Goal: Task Accomplishment & Management: Use online tool/utility

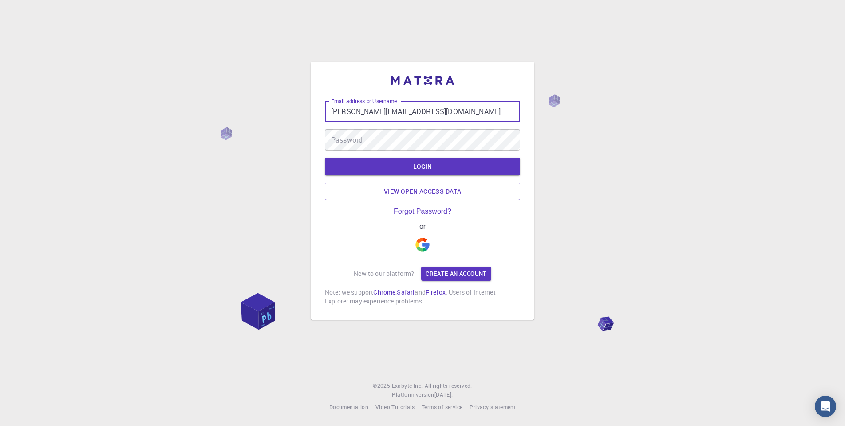
type input "[PERSON_NAME][EMAIL_ADDRESS][DOMAIN_NAME]"
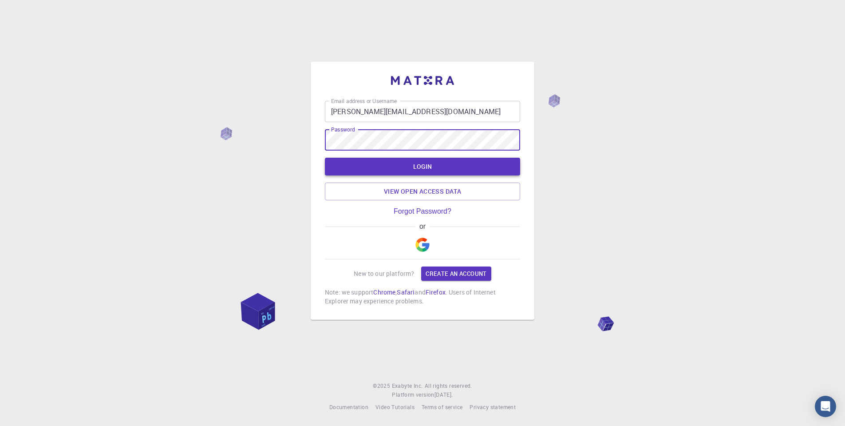
click at [420, 167] on button "LOGIN" at bounding box center [422, 167] width 195 height 18
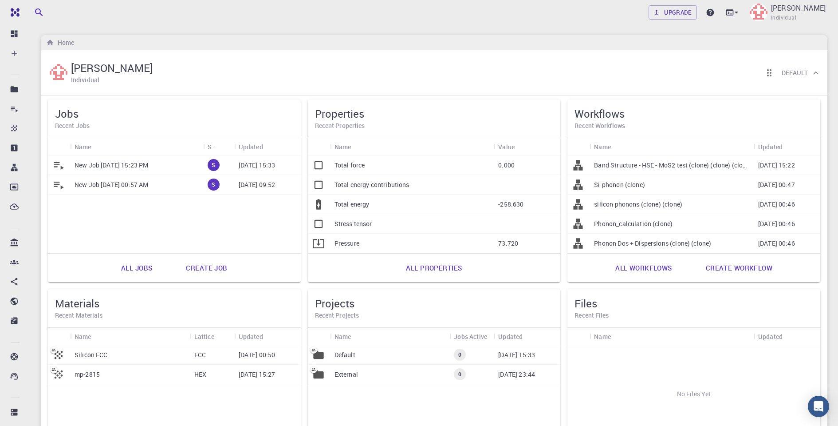
click at [432, 268] on link "All properties" at bounding box center [433, 267] width 75 height 21
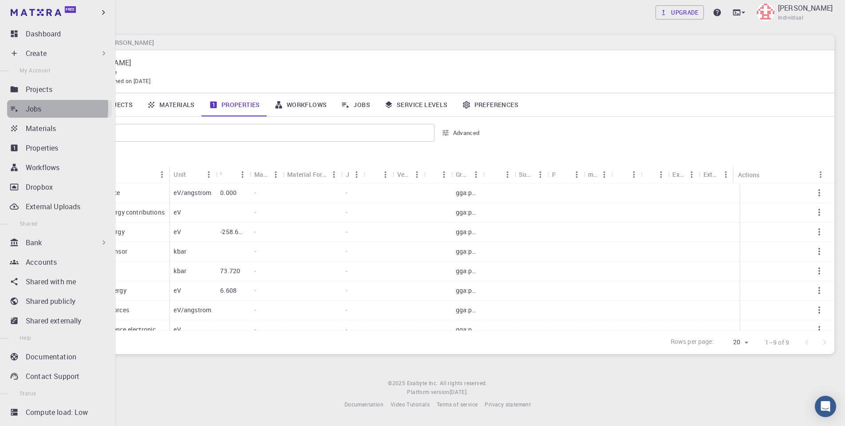
click at [32, 108] on p "Jobs" at bounding box center [34, 108] width 16 height 11
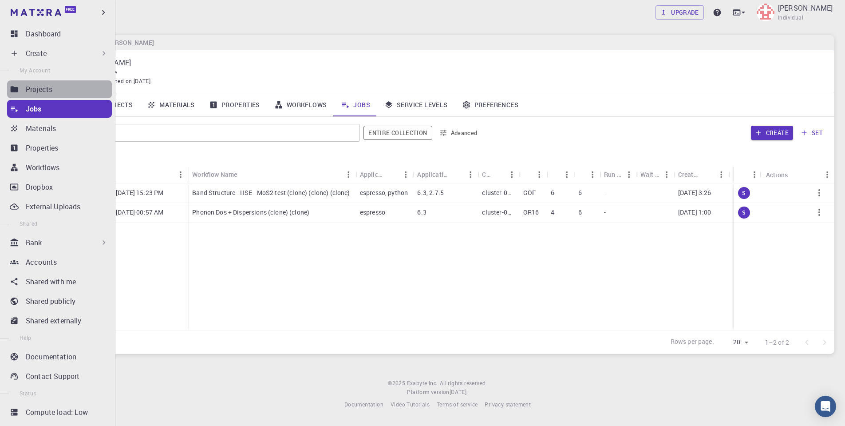
click at [67, 91] on div "Projects" at bounding box center [69, 89] width 86 height 11
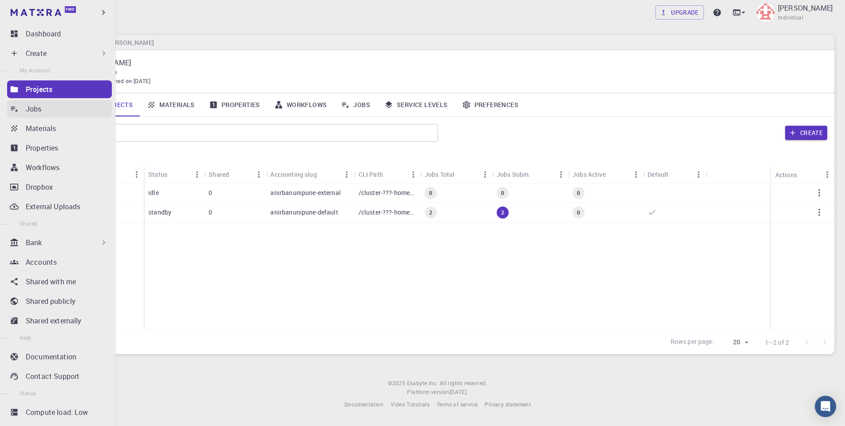
click at [42, 107] on div "Jobs" at bounding box center [69, 108] width 86 height 11
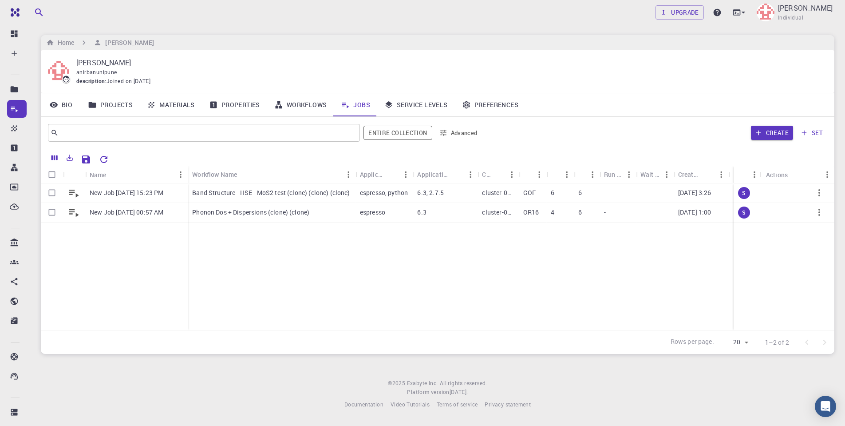
click at [256, 252] on div "New Job [DATE] 15:23 PM New Job [DATE] 00:57 AM Band Structure - HSE - MoS2 tes…" at bounding box center [495, 256] width 909 height 147
click at [318, 255] on div "New Job [DATE] 15:23 PM New Job [DATE] 00:57 AM Band Structure - HSE - MoS2 tes…" at bounding box center [495, 256] width 909 height 147
click at [742, 190] on span "S" at bounding box center [743, 193] width 11 height 8
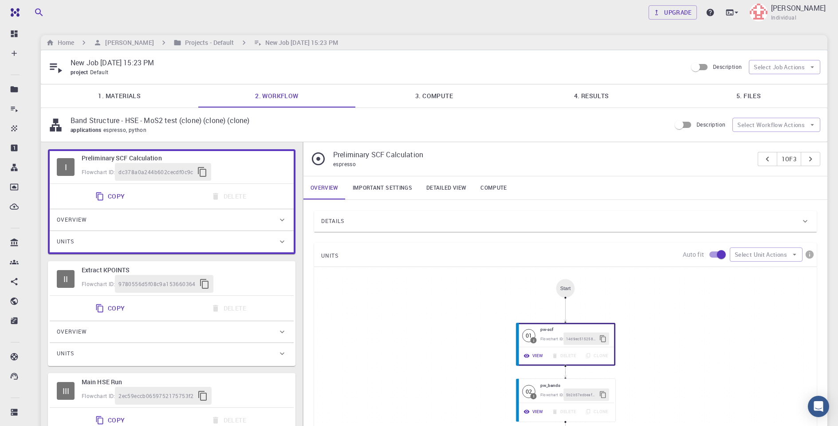
type input "/export/share/pseudo/mo/gga/pbe/dojo-jth/1.1/paw/mo_pbe_dojo-jth_1.1.upf"
type input "/export/share/pseudo/s/gga/pbe/dojo-jth/1.1/paw/s_pbe_dojo-jth_1.1.upf"
click at [379, 186] on link "Important settings" at bounding box center [383, 187] width 74 height 23
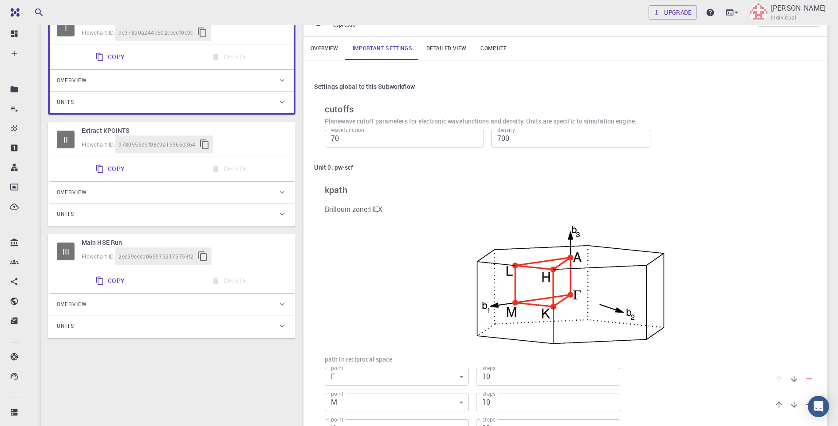
scroll to position [43, 0]
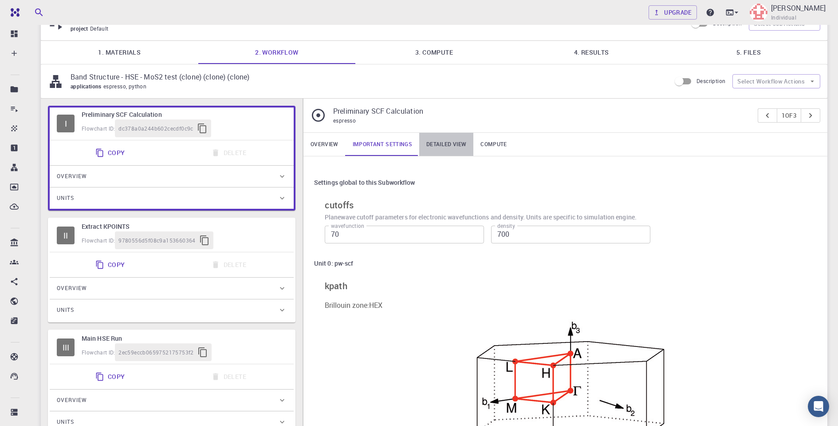
click at [450, 140] on link "Detailed view" at bounding box center [446, 144] width 54 height 23
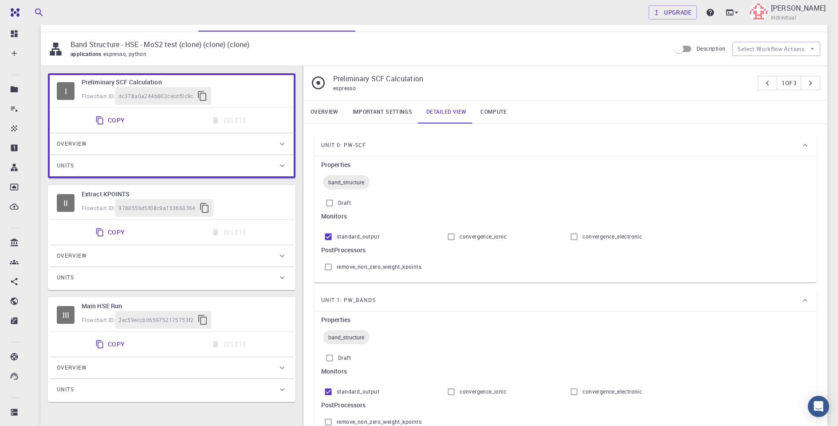
scroll to position [0, 0]
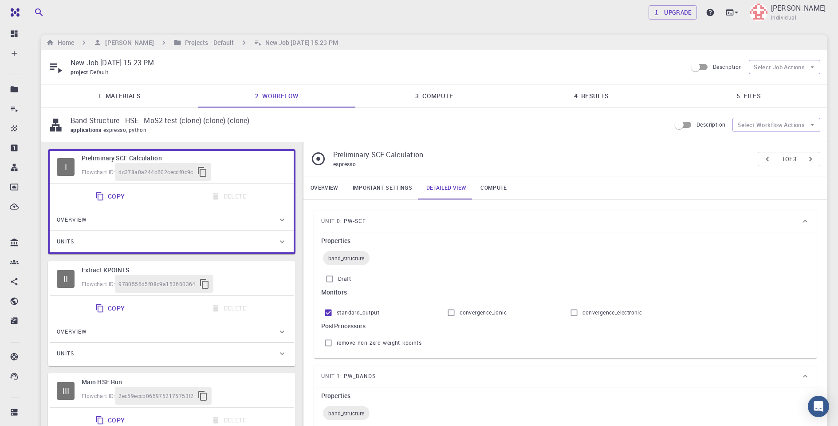
click at [494, 185] on link "Compute" at bounding box center [494, 187] width 40 height 23
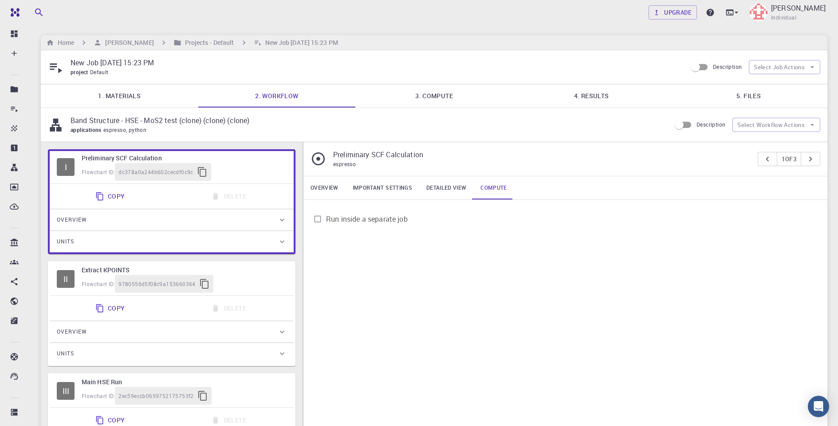
click at [320, 180] on link "Overview" at bounding box center [325, 187] width 42 height 23
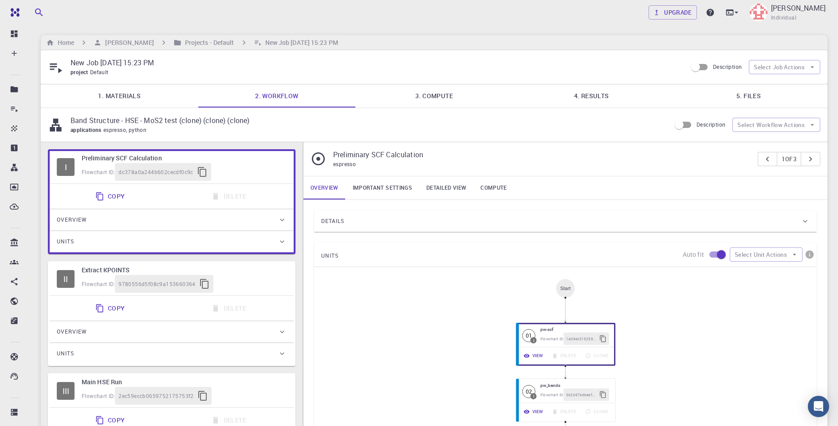
click at [472, 41] on div "Home [PERSON_NAME] Projects - Default New Job [DATE] 15:23 PM" at bounding box center [434, 42] width 787 height 15
